Goal: Find specific page/section: Find specific page/section

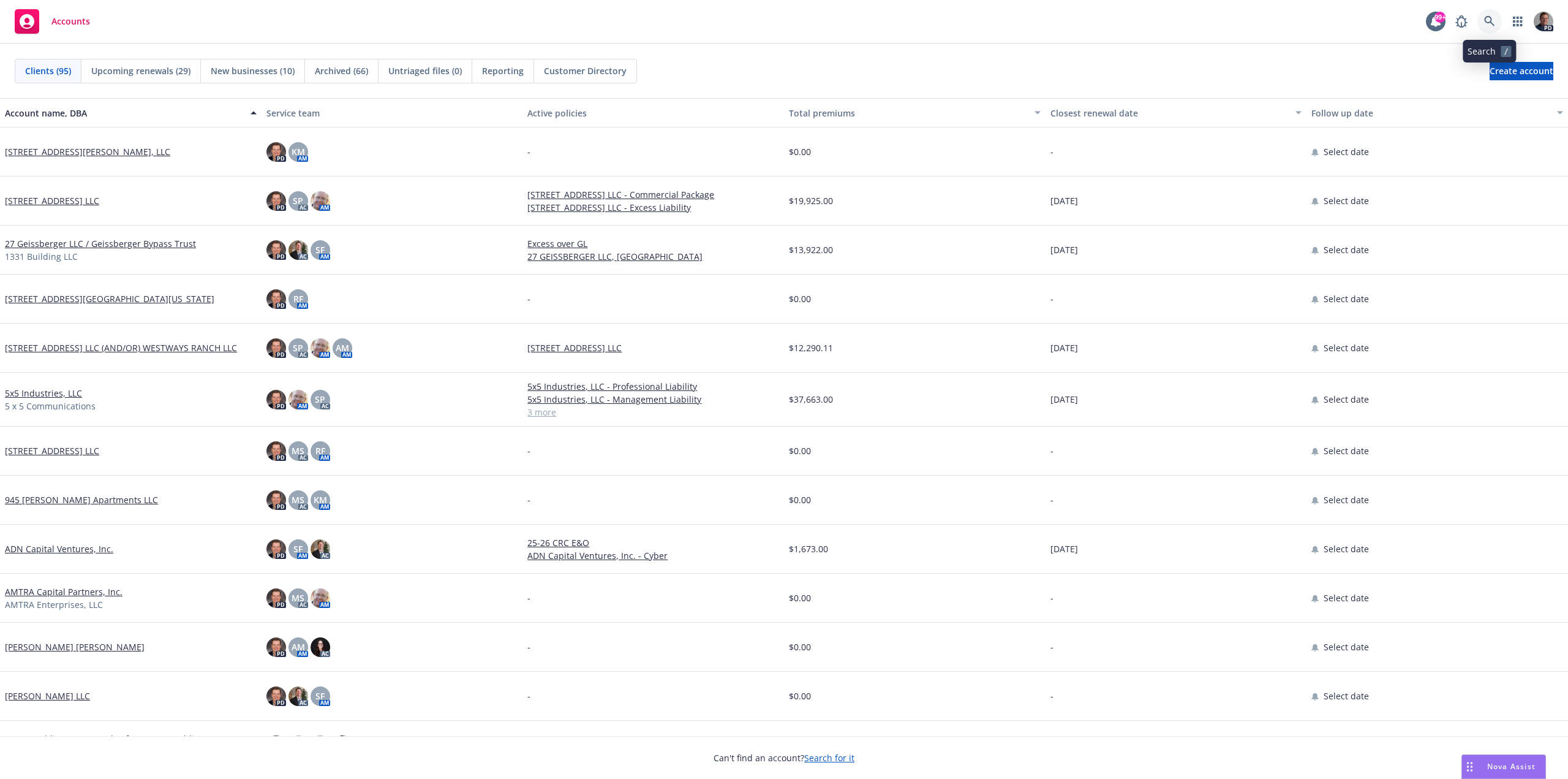
click at [1487, 18] on icon at bounding box center [1489, 21] width 11 height 11
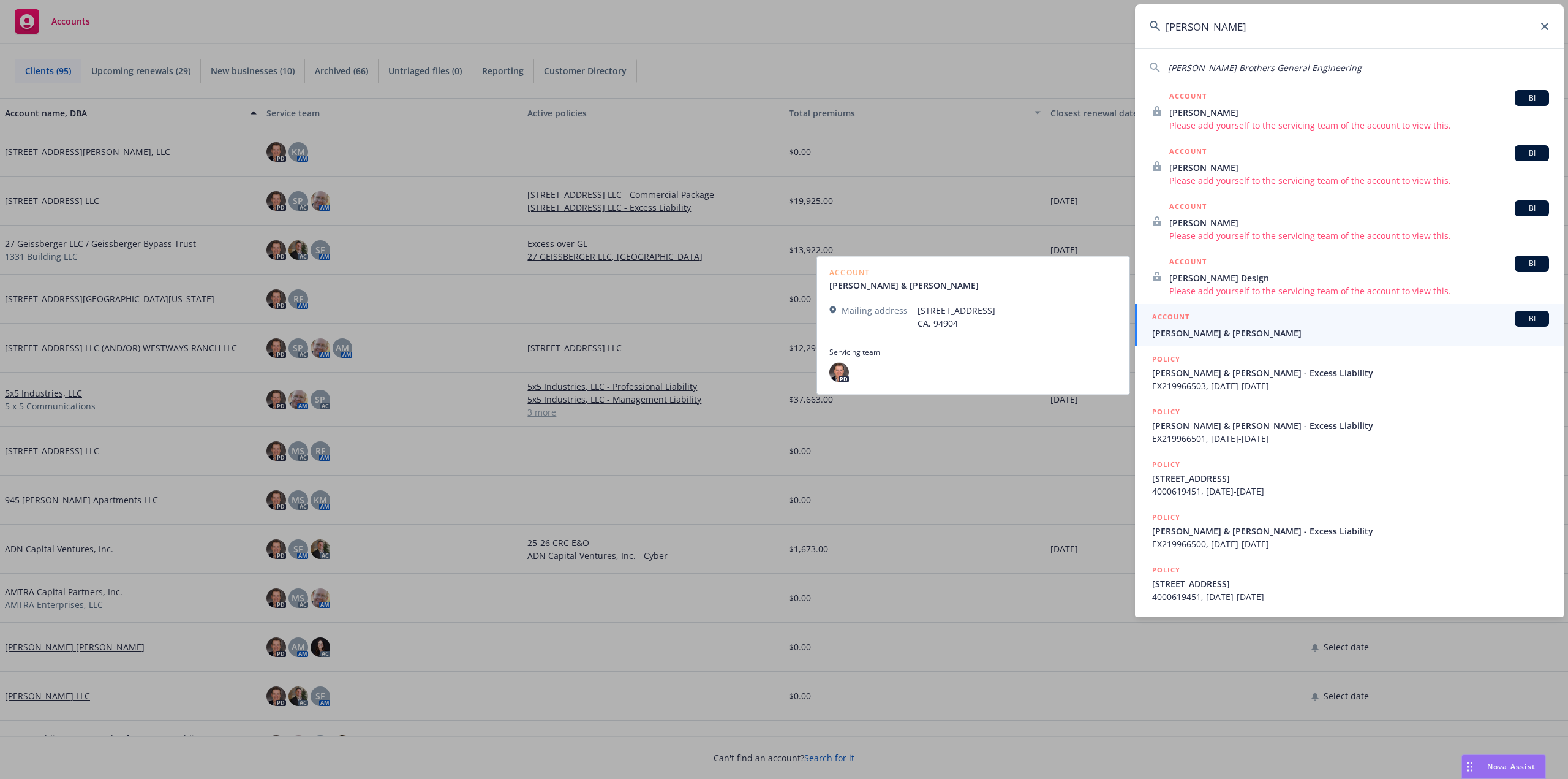
type input "[PERSON_NAME]"
click at [1244, 331] on span "[PERSON_NAME] & [PERSON_NAME]" at bounding box center [1351, 333] width 397 height 13
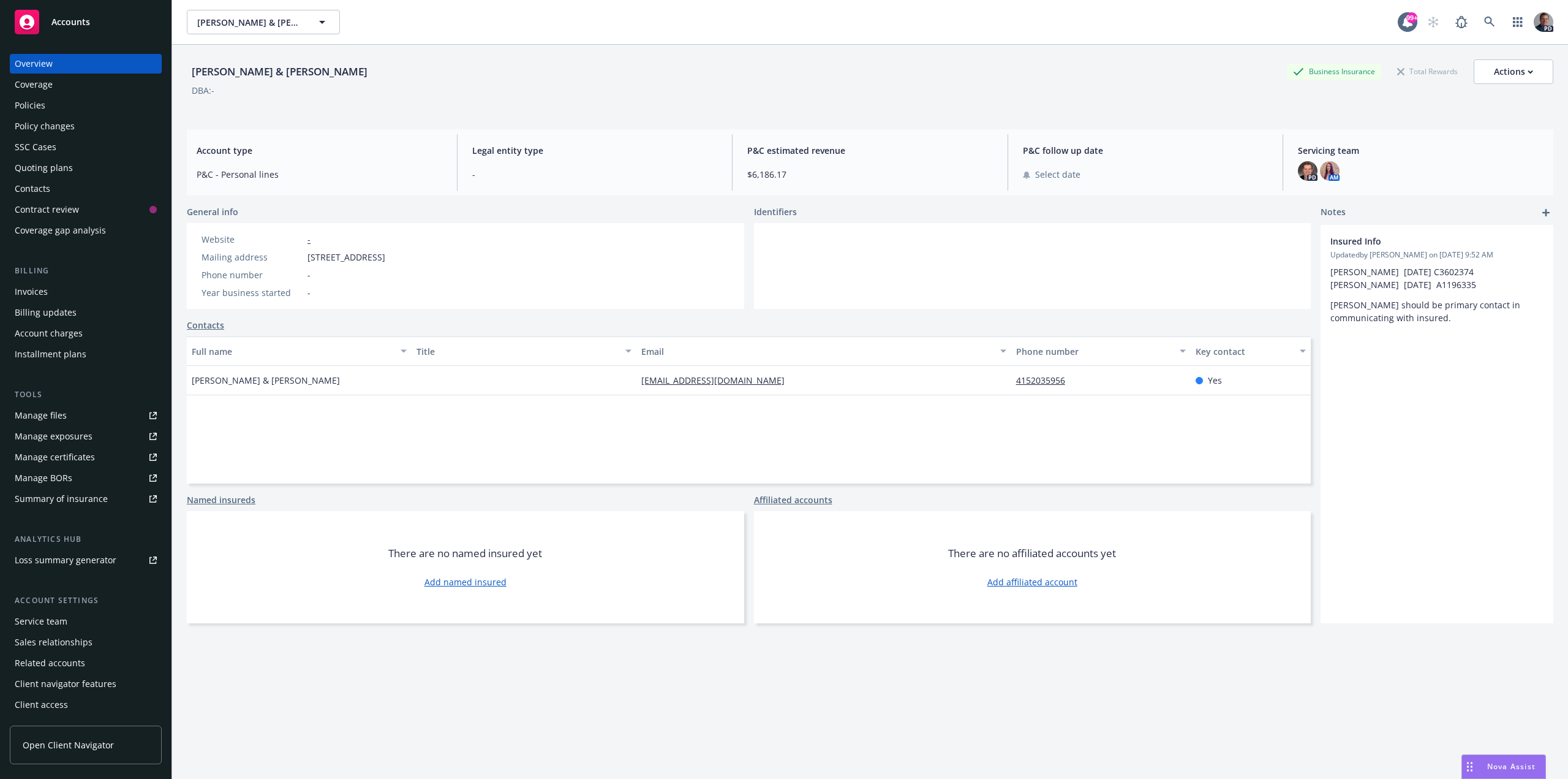
click at [29, 99] on div "Policies" at bounding box center [29, 106] width 31 height 20
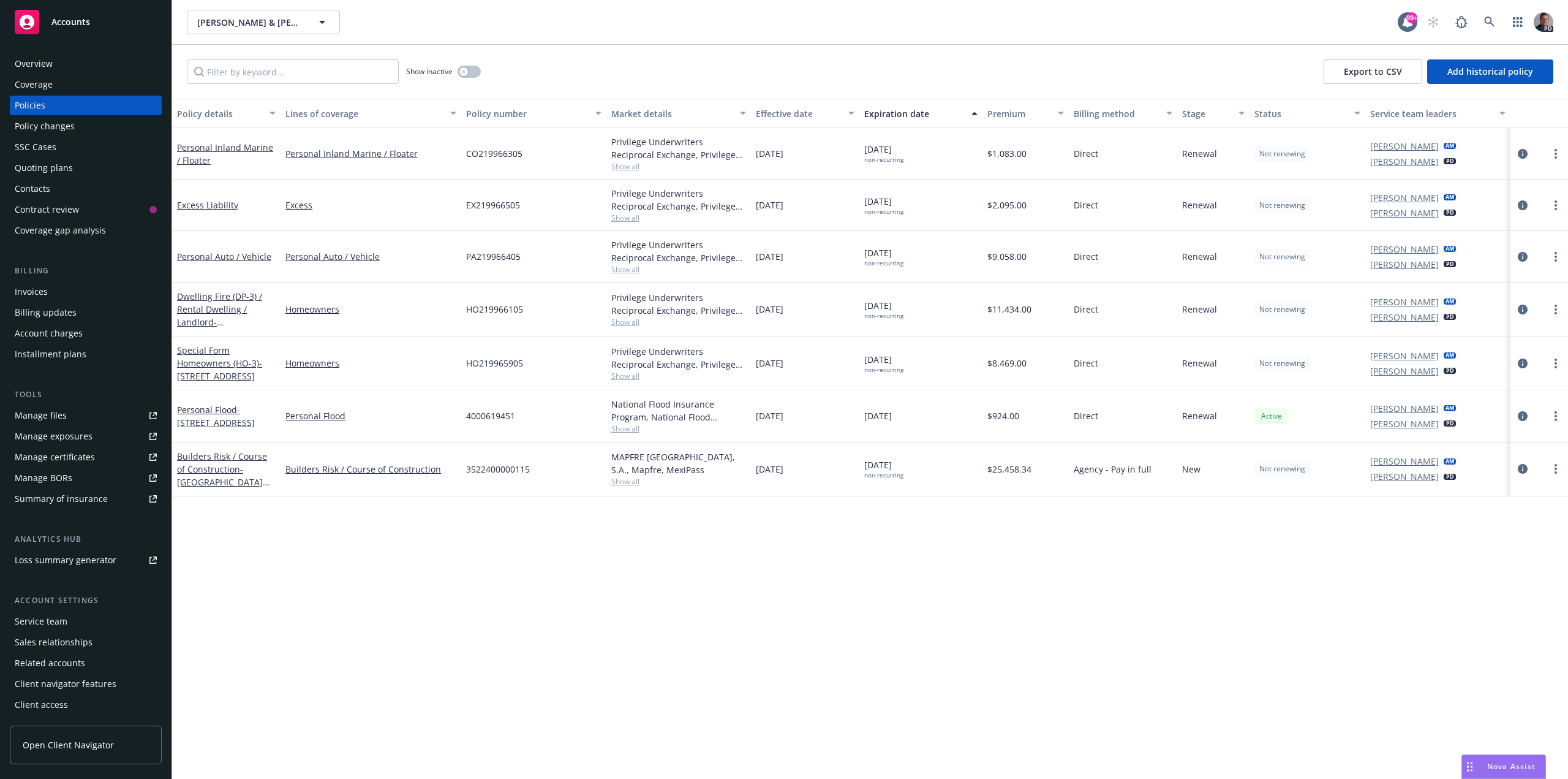
click at [70, 411] on link "Manage files" at bounding box center [85, 415] width 152 height 20
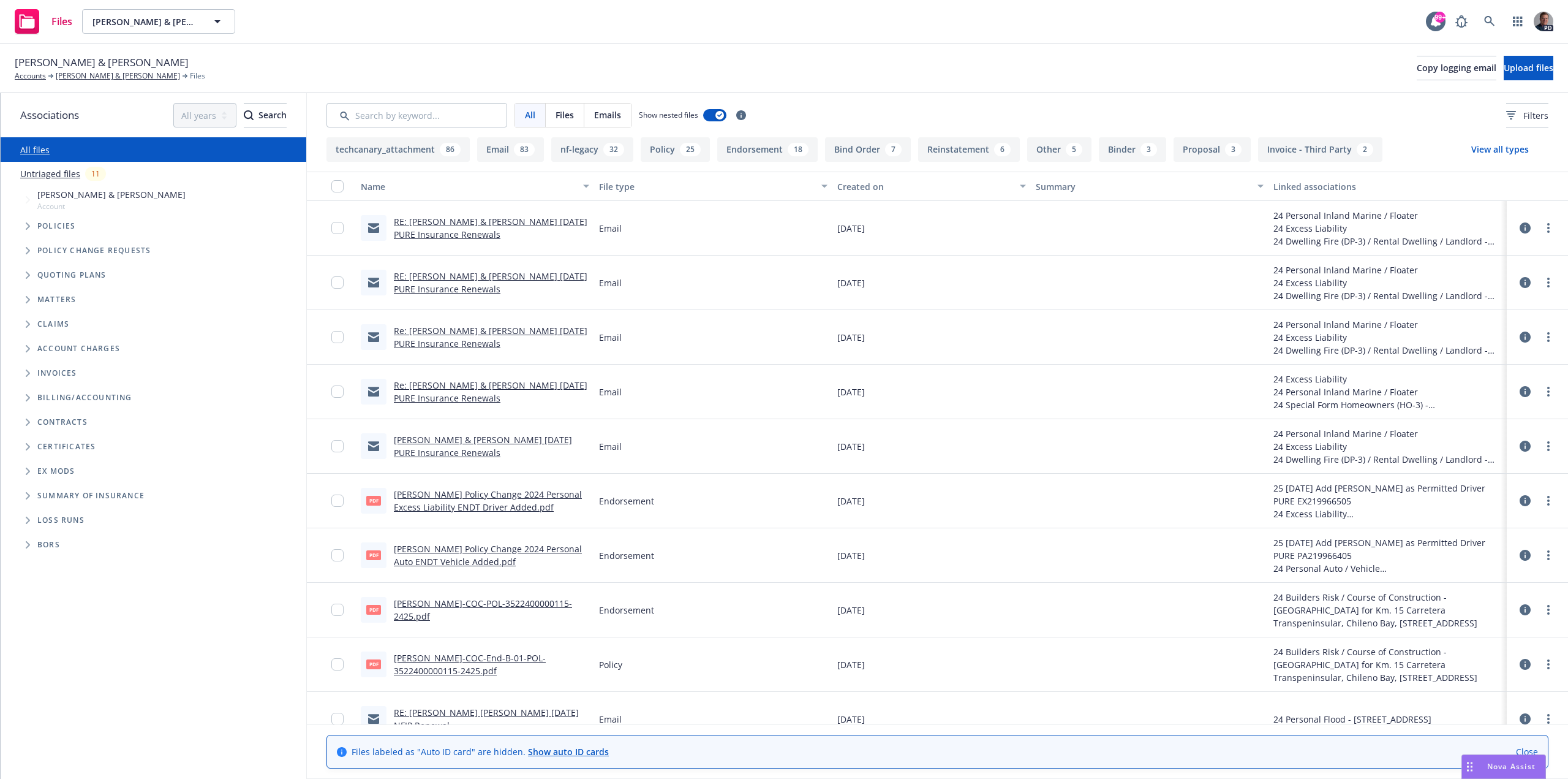
click at [29, 445] on icon "Folder Tree Example" at bounding box center [28, 447] width 5 height 8
click at [35, 493] on icon "Folder Tree Example" at bounding box center [38, 493] width 5 height 8
click at [38, 470] on icon "Folder Tree Example" at bounding box center [38, 469] width 5 height 8
click at [562, 112] on span "Files" at bounding box center [564, 115] width 18 height 13
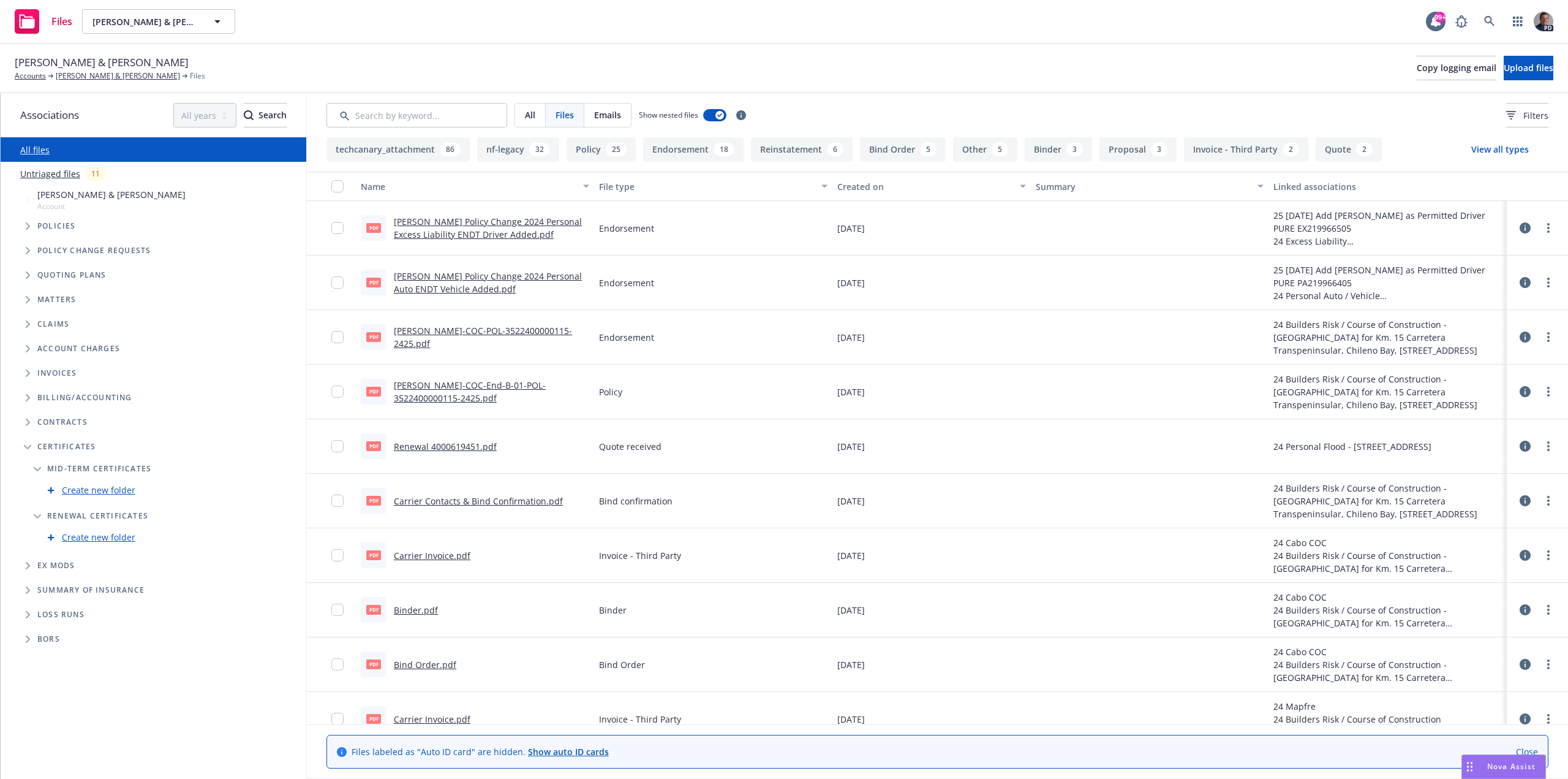
click at [615, 115] on span "Emails" at bounding box center [607, 115] width 27 height 13
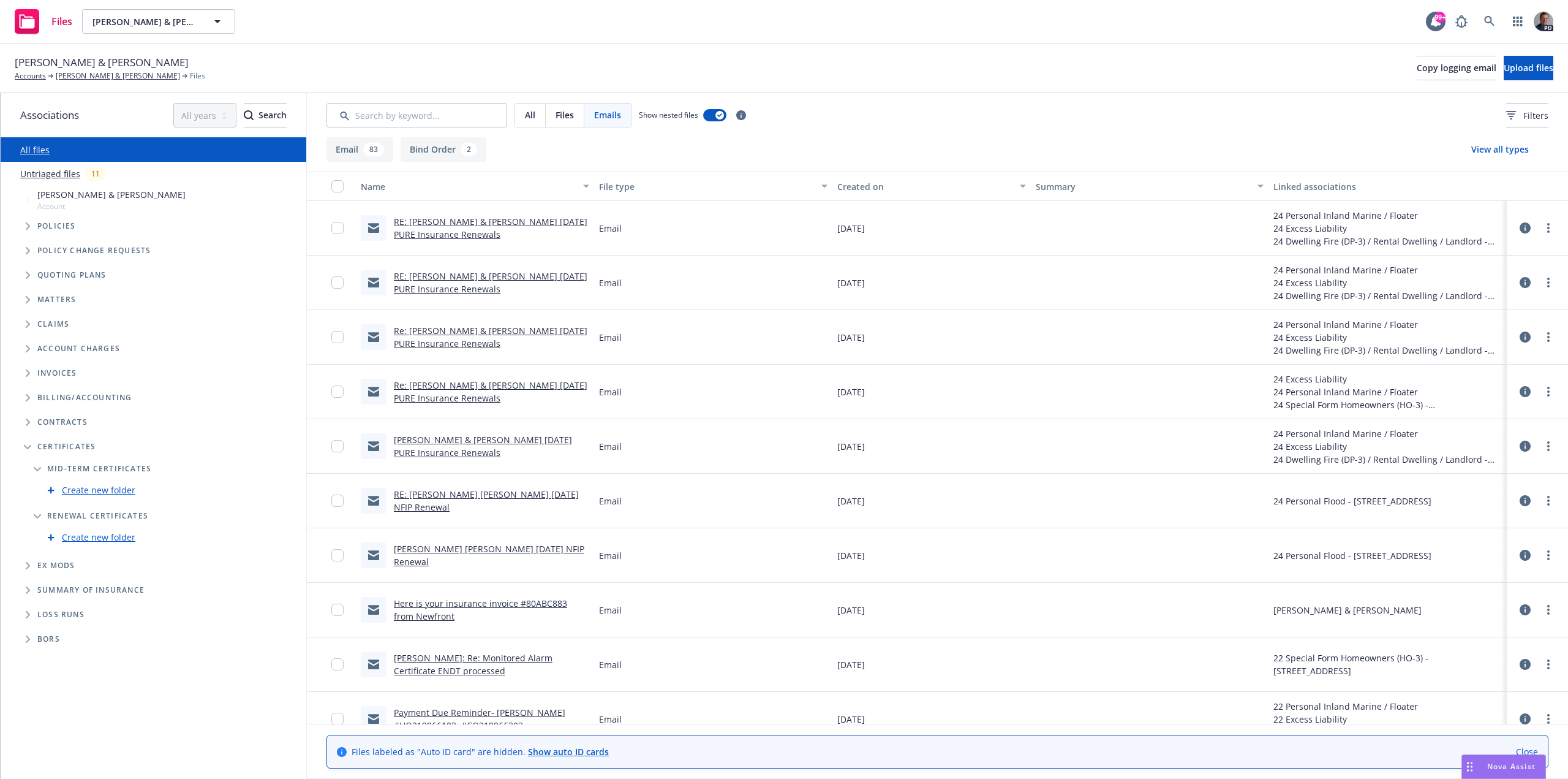
click at [476, 219] on link "RE: Brophy & Melissa Christensen 8/20/2025 PURE Insurance Renewals" at bounding box center [490, 228] width 193 height 24
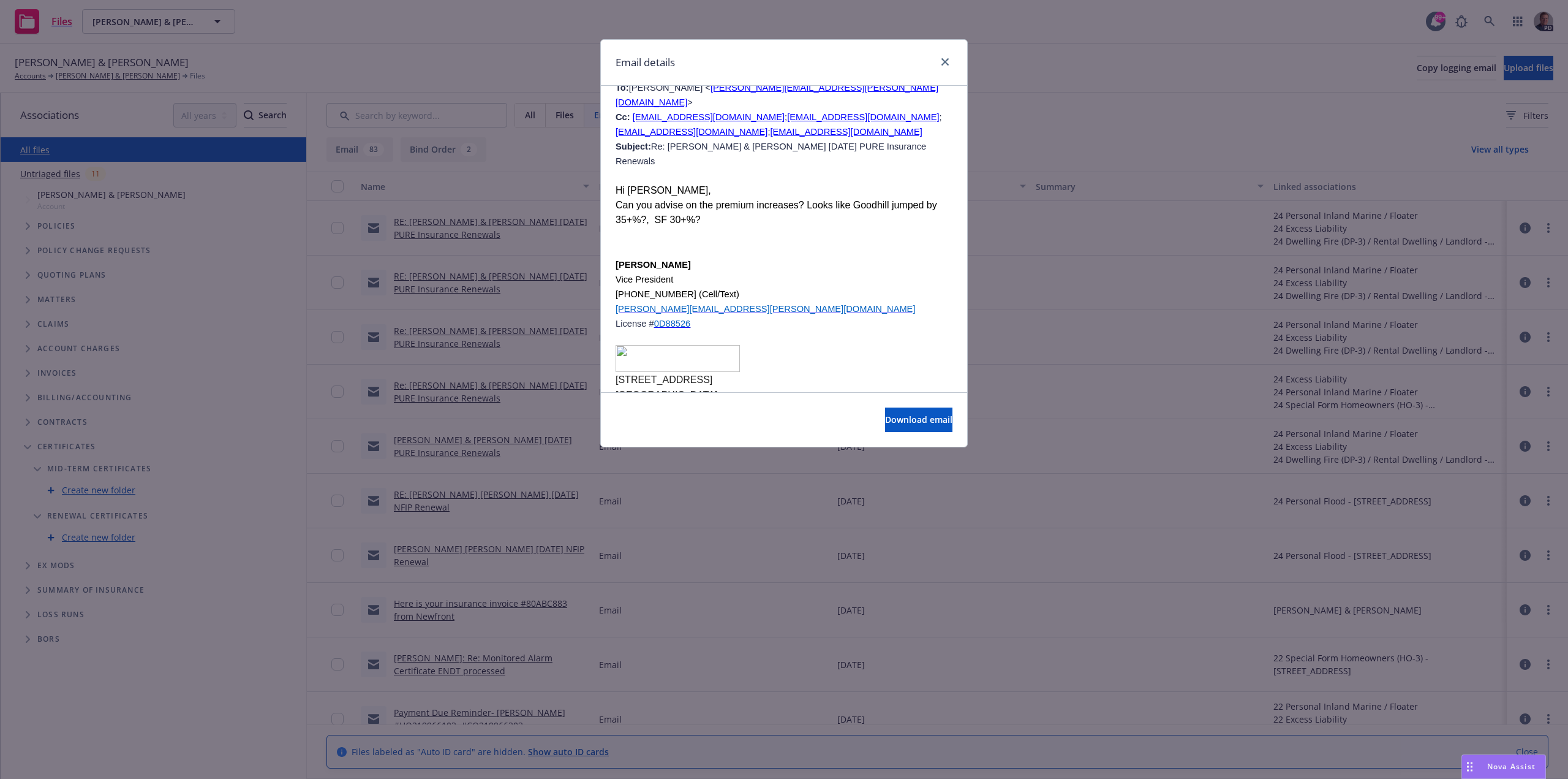
scroll to position [758, 0]
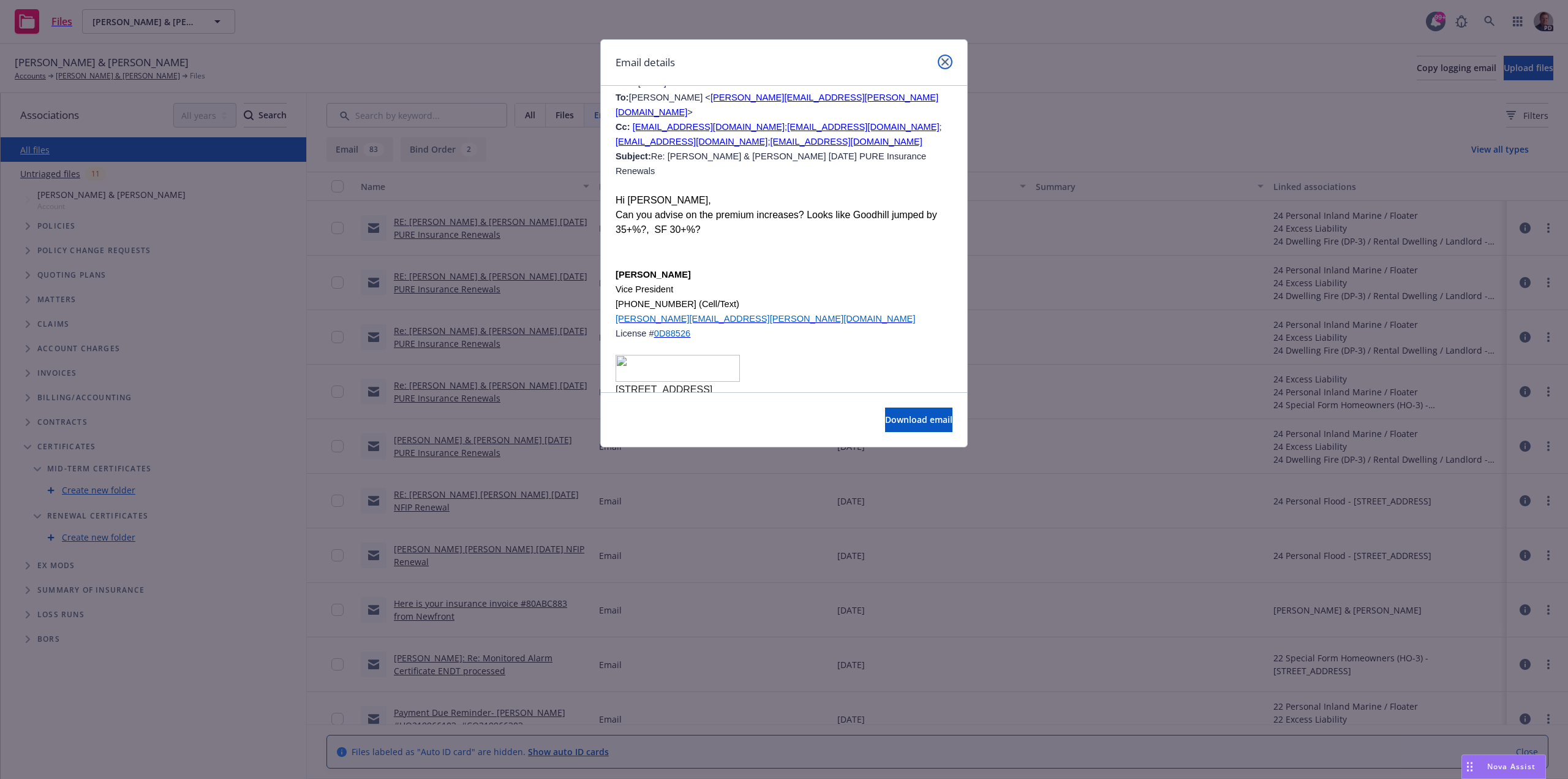
click at [945, 59] on icon "close" at bounding box center [945, 62] width 8 height 8
